Goal: Transaction & Acquisition: Purchase product/service

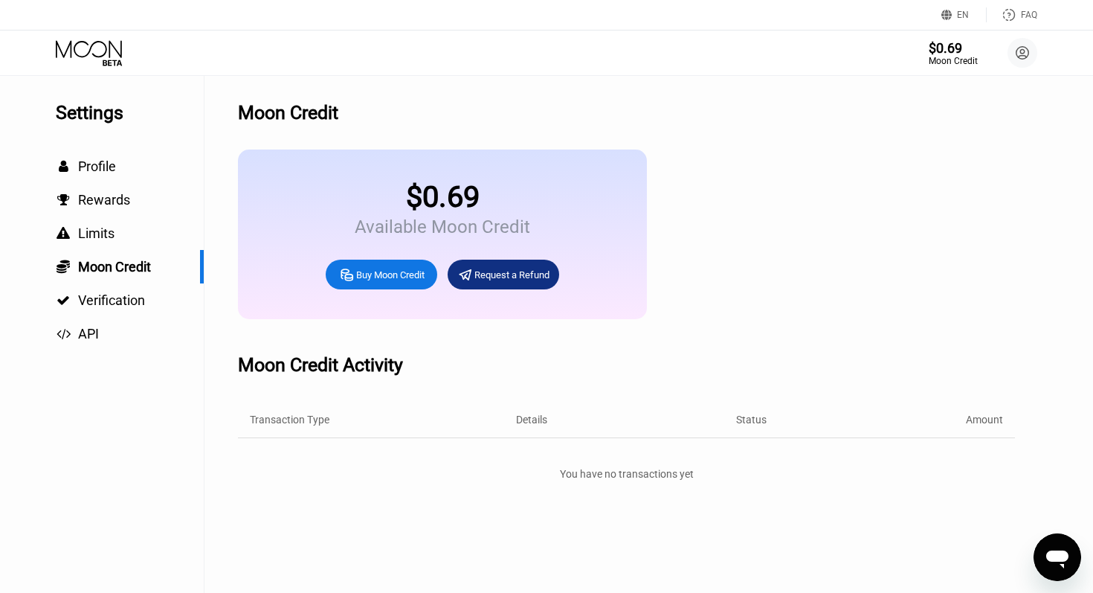
click at [375, 271] on div "Buy Moon Credit" at bounding box center [390, 274] width 68 height 13
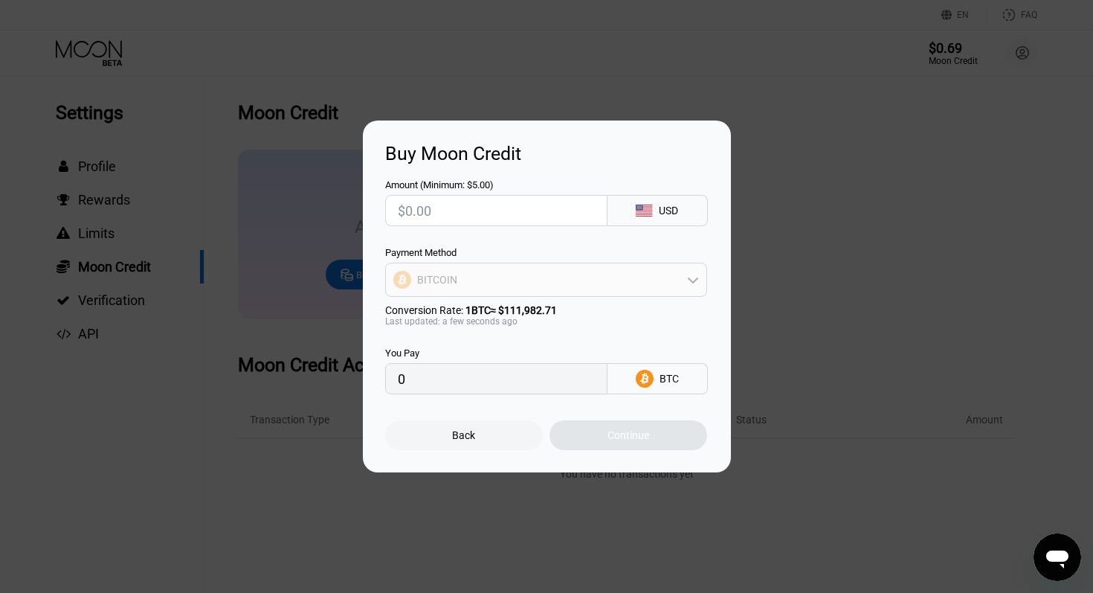
click at [563, 282] on div "BITCOIN" at bounding box center [546, 280] width 321 height 30
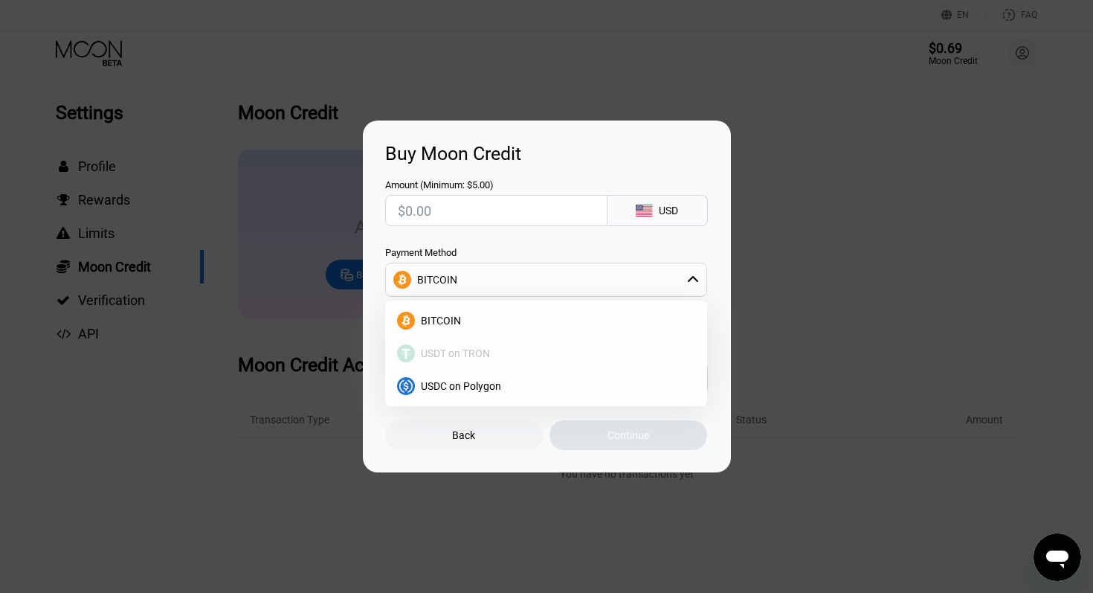
click at [466, 359] on div "USDT on TRON" at bounding box center [546, 353] width 313 height 30
type input "0.00"
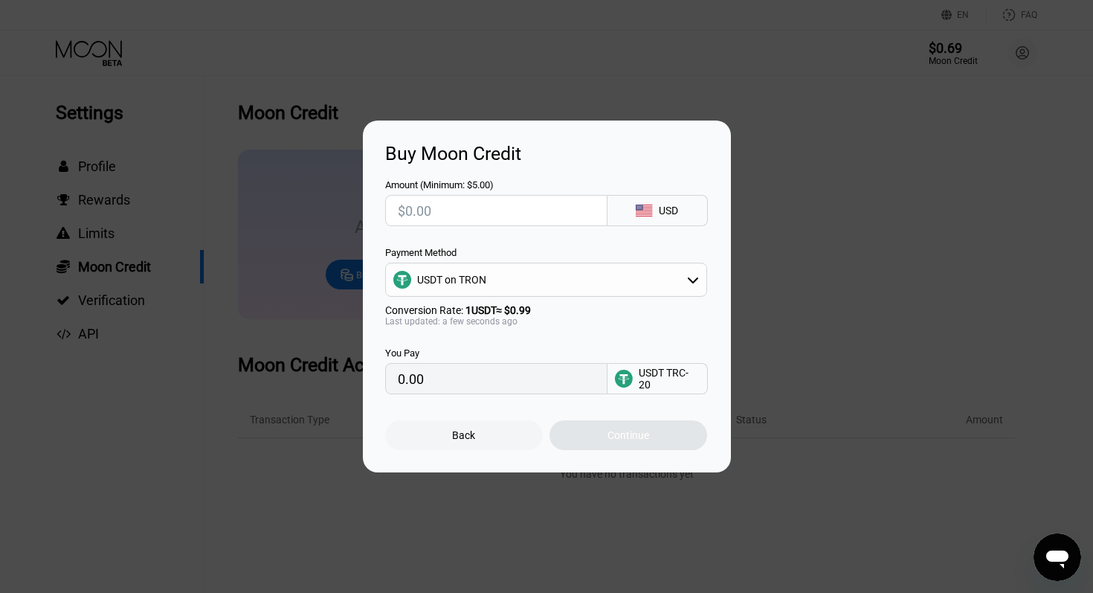
click at [448, 215] on input "text" at bounding box center [496, 211] width 197 height 30
type input "$2"
type input "2.02"
type input "$20"
type input "20.20"
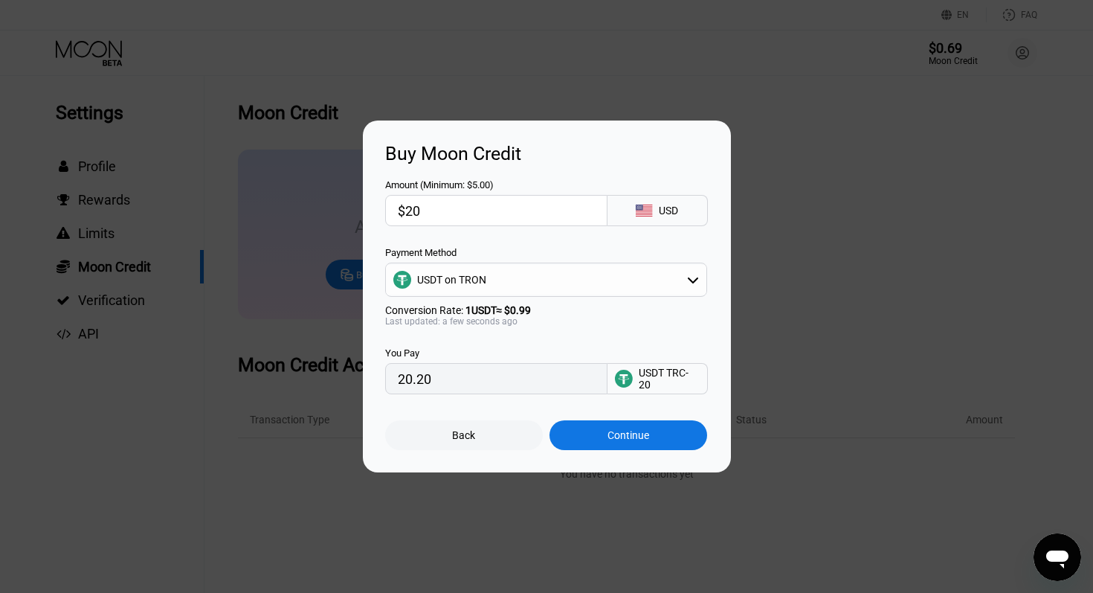
type input "$200"
type input "202.02"
type input "$2000"
type input "2020.20"
type input "$20000"
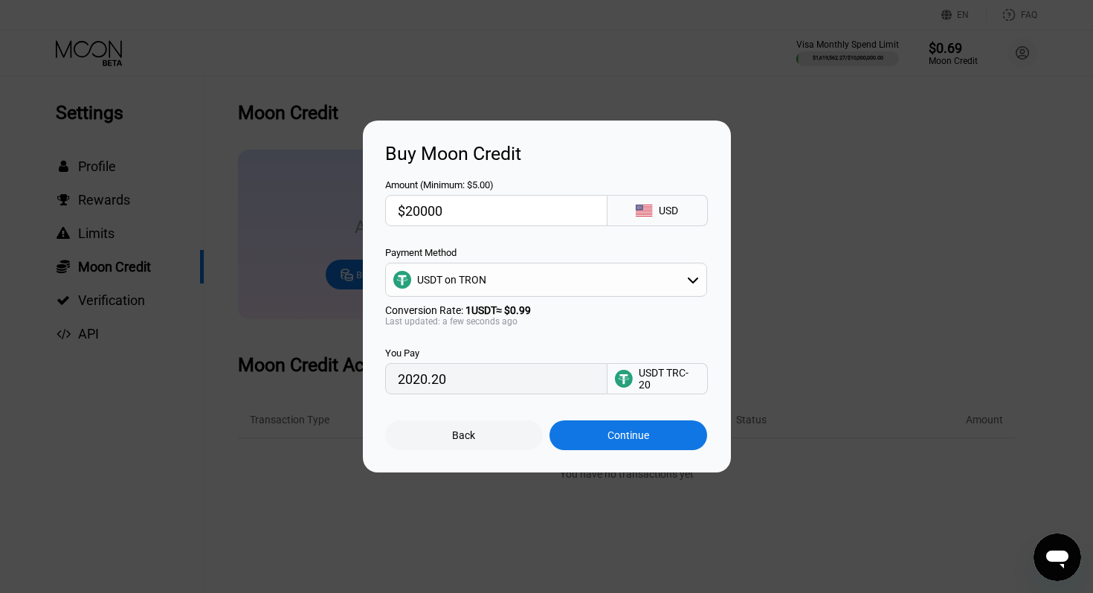
type input "20202.02"
type input "$20000"
click at [625, 437] on div "Continue" at bounding box center [629, 435] width 42 height 12
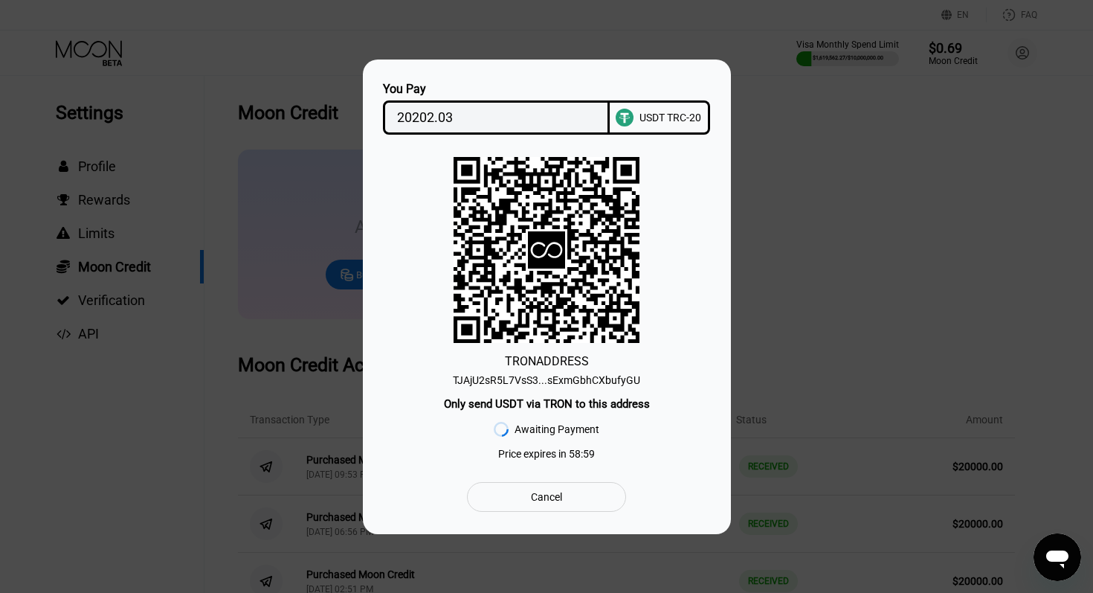
click at [595, 380] on div "TJAjU2sR5L7VsS3...sExmGbhCXbufyGU" at bounding box center [546, 380] width 187 height 12
click at [537, 498] on div "Cancel" at bounding box center [546, 496] width 31 height 13
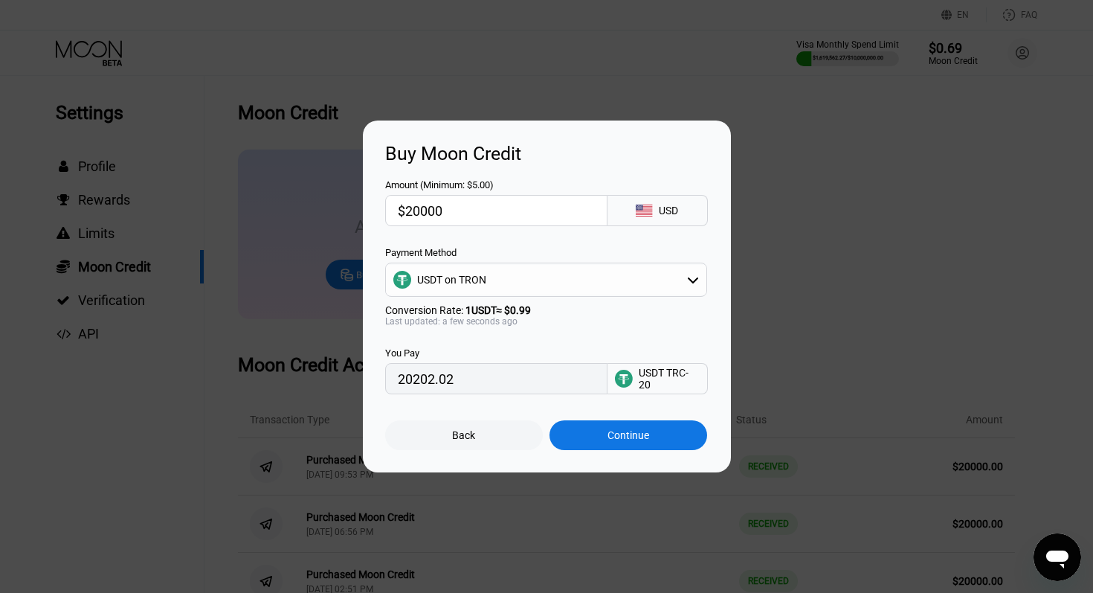
drag, startPoint x: 454, startPoint y: 210, endPoint x: 408, endPoint y: 210, distance: 46.9
click at [408, 210] on input "$20000" at bounding box center [496, 211] width 197 height 30
type input "$1"
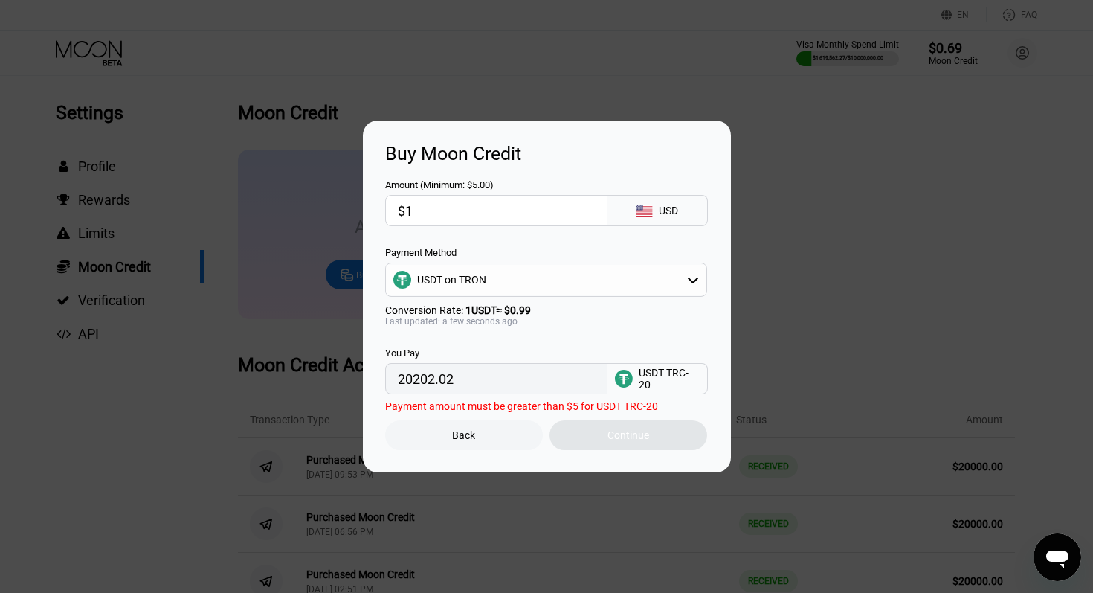
type input "1.01"
type input "$100"
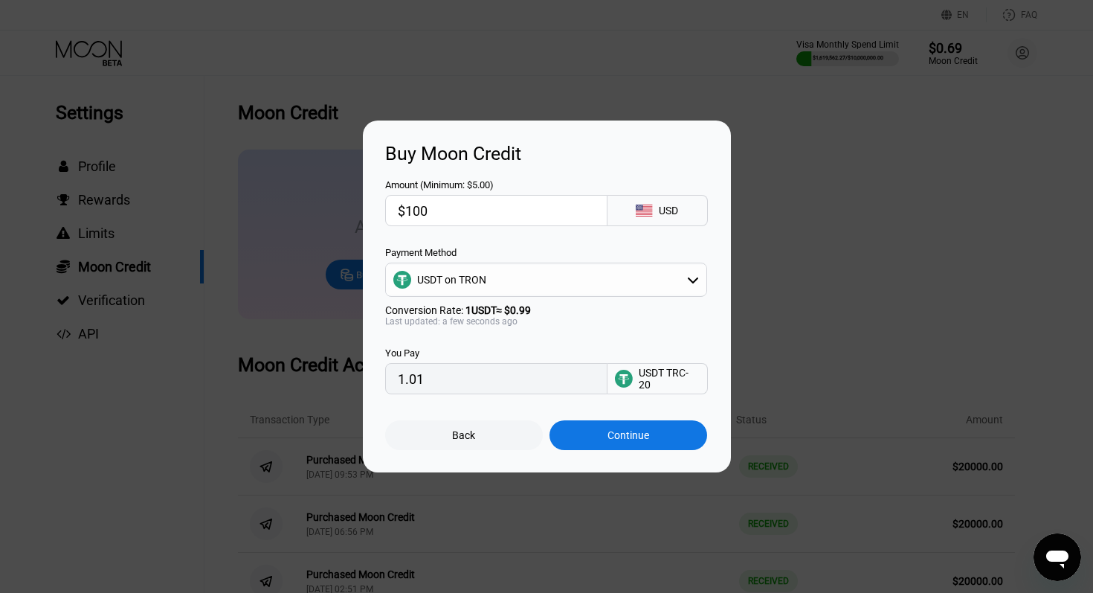
type input "101.01"
type input "$1000"
type input "1010.10"
type input "$10000"
type input "10101.01"
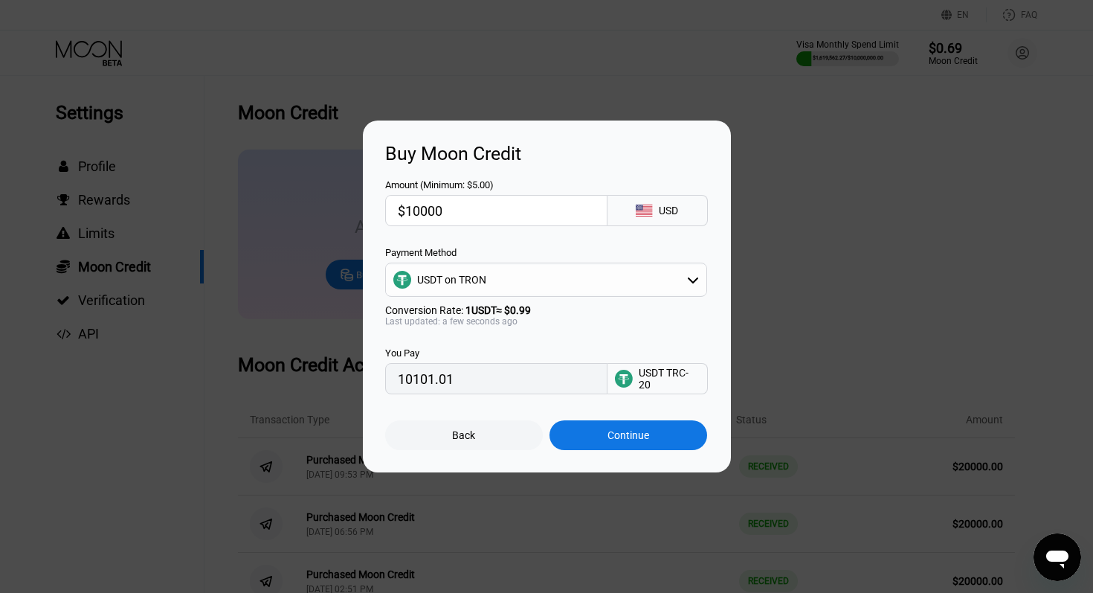
type input "$10000"
click at [628, 437] on div "Continue" at bounding box center [629, 435] width 42 height 12
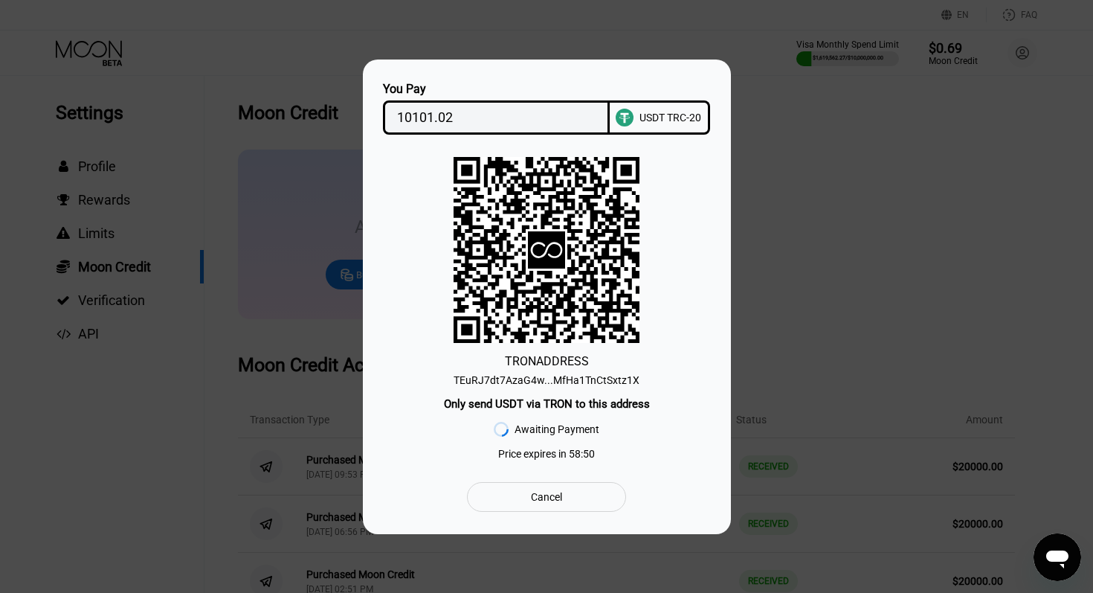
click at [604, 378] on div "TEuRJ7dt7AzaG4w...MfHa1TnCtSxtz1X" at bounding box center [547, 380] width 186 height 12
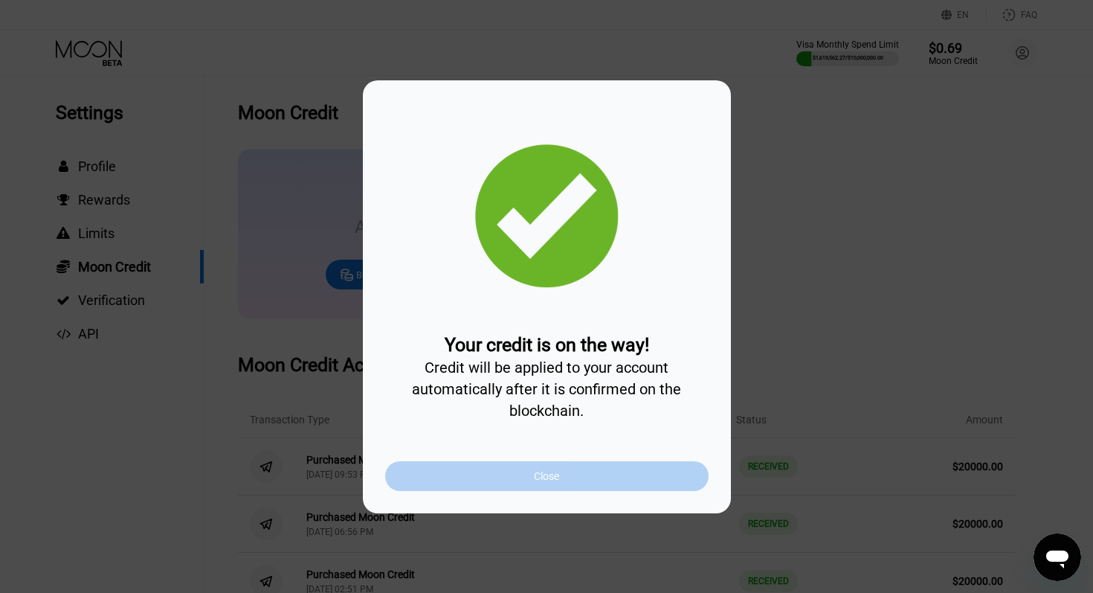
click at [568, 478] on div "Close" at bounding box center [547, 476] width 324 height 30
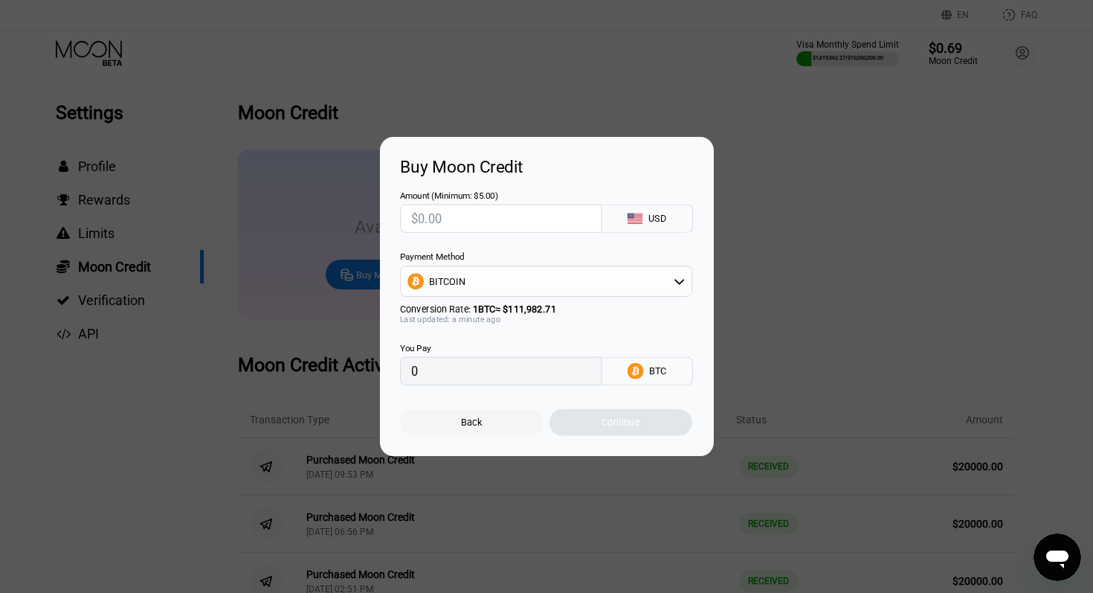
type input "0"
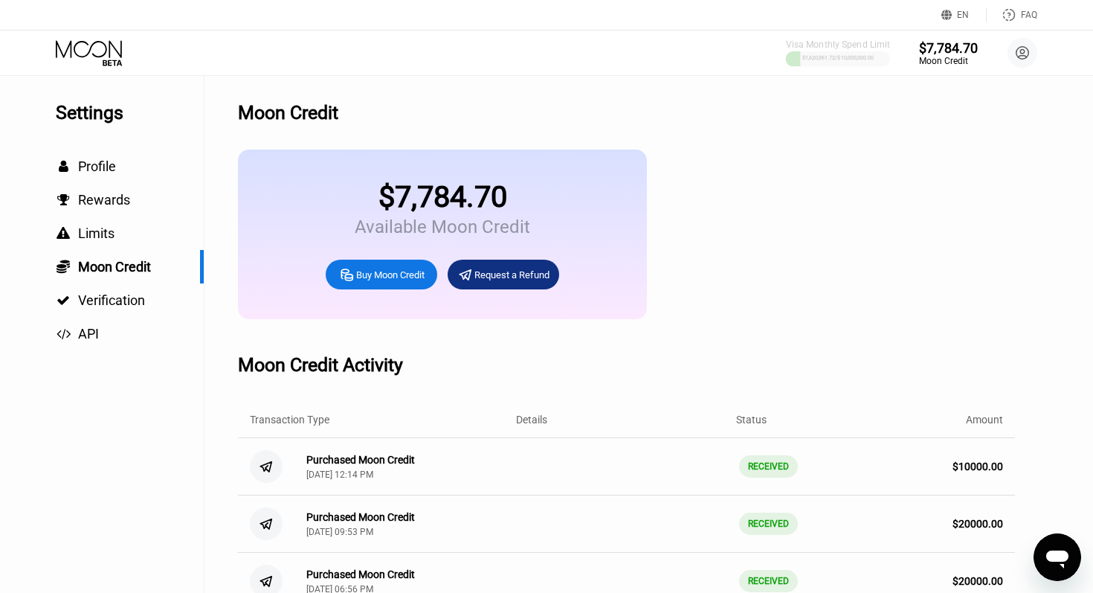
click at [840, 57] on div "$1,620,961.72 / $10,000,000.00" at bounding box center [838, 58] width 72 height 6
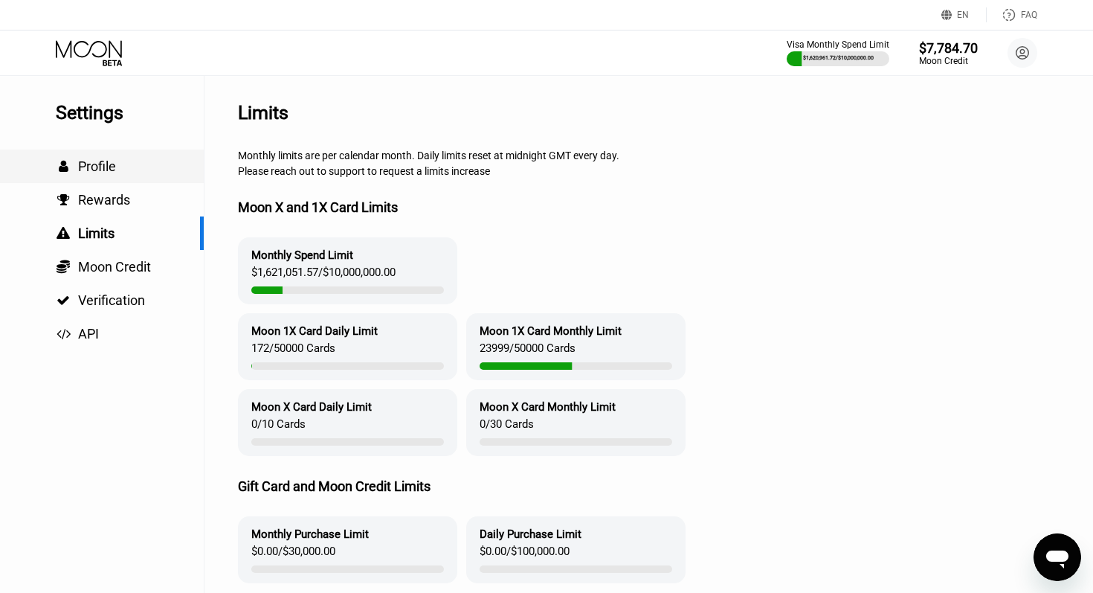
click at [99, 165] on span "Profile" at bounding box center [97, 166] width 38 height 16
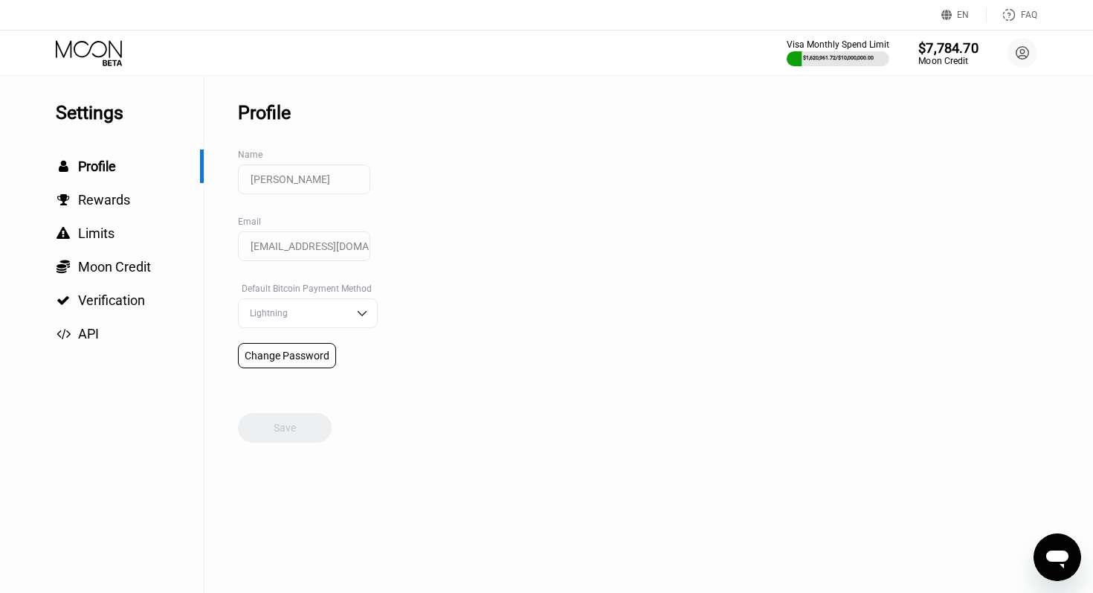
click at [951, 53] on div "$7,784.70" at bounding box center [948, 47] width 60 height 16
